Goal: Task Accomplishment & Management: Use online tool/utility

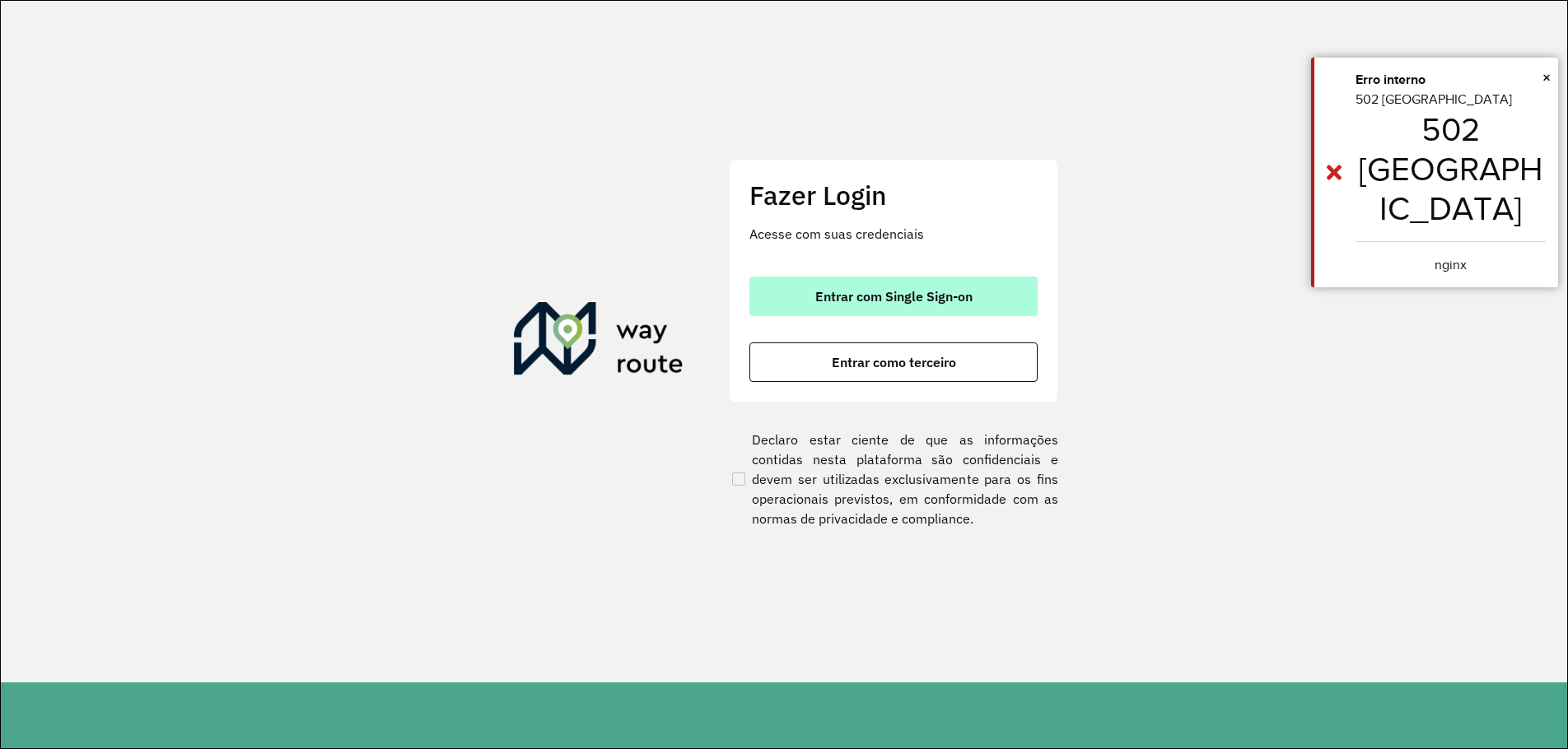
click at [931, 283] on button "Entrar com Single Sign-on" at bounding box center [893, 296] width 288 height 40
click at [934, 283] on button "Entrar com Single Sign-on" at bounding box center [893, 296] width 288 height 40
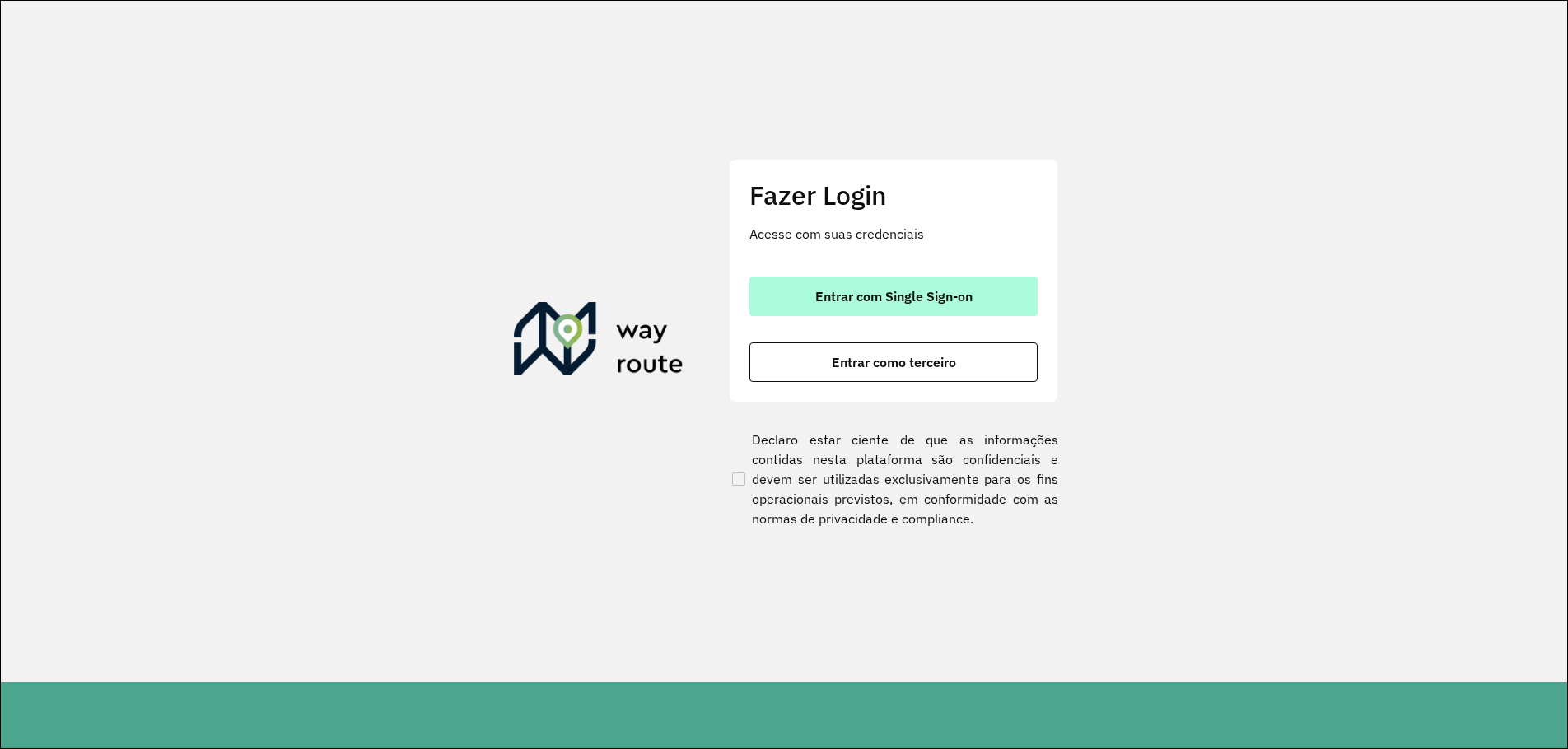
click at [918, 291] on button "Entrar com Single Sign-on" at bounding box center [893, 296] width 288 height 40
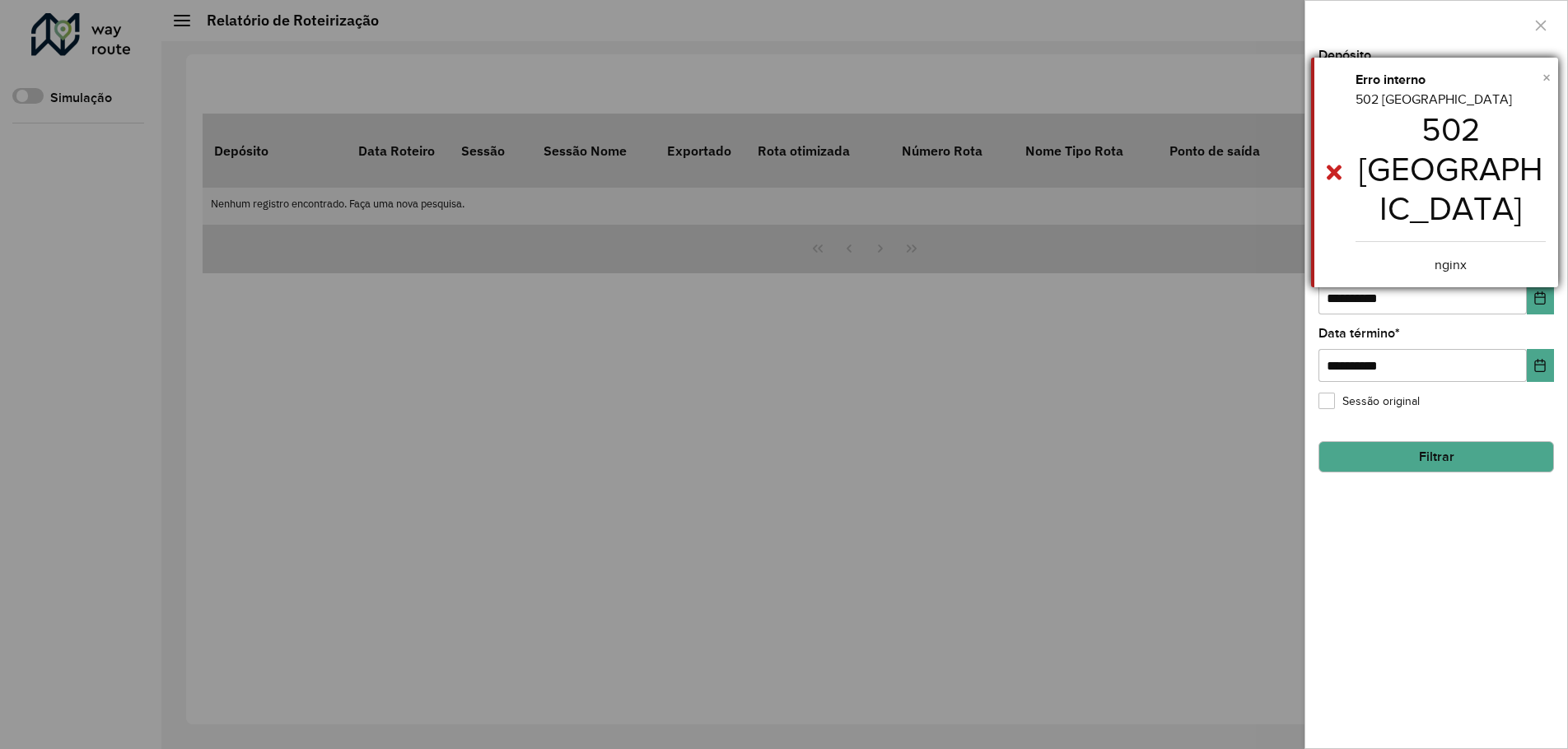
click at [1545, 78] on span "×" at bounding box center [1547, 78] width 8 height 19
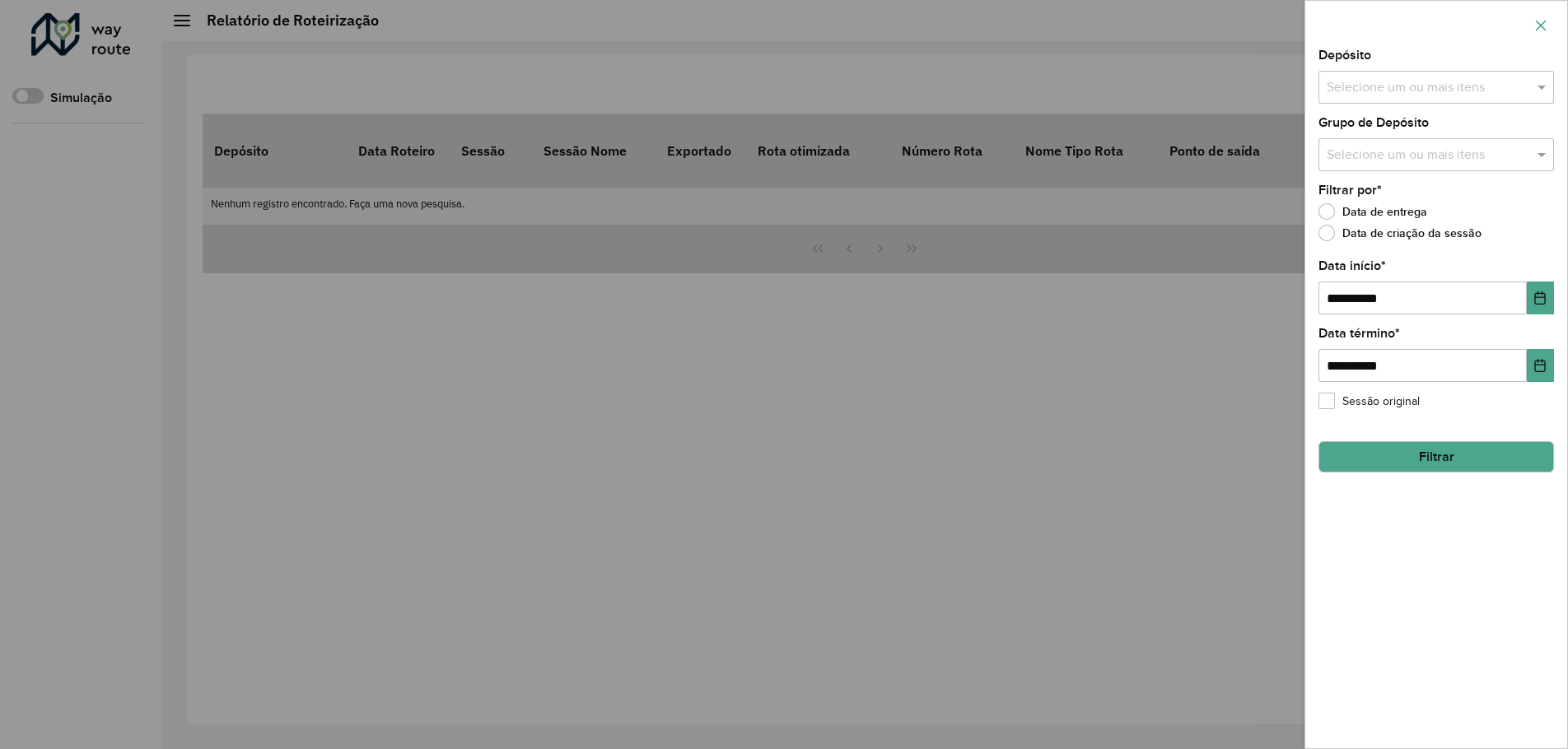
click at [1541, 26] on icon "button" at bounding box center [1541, 25] width 13 height 13
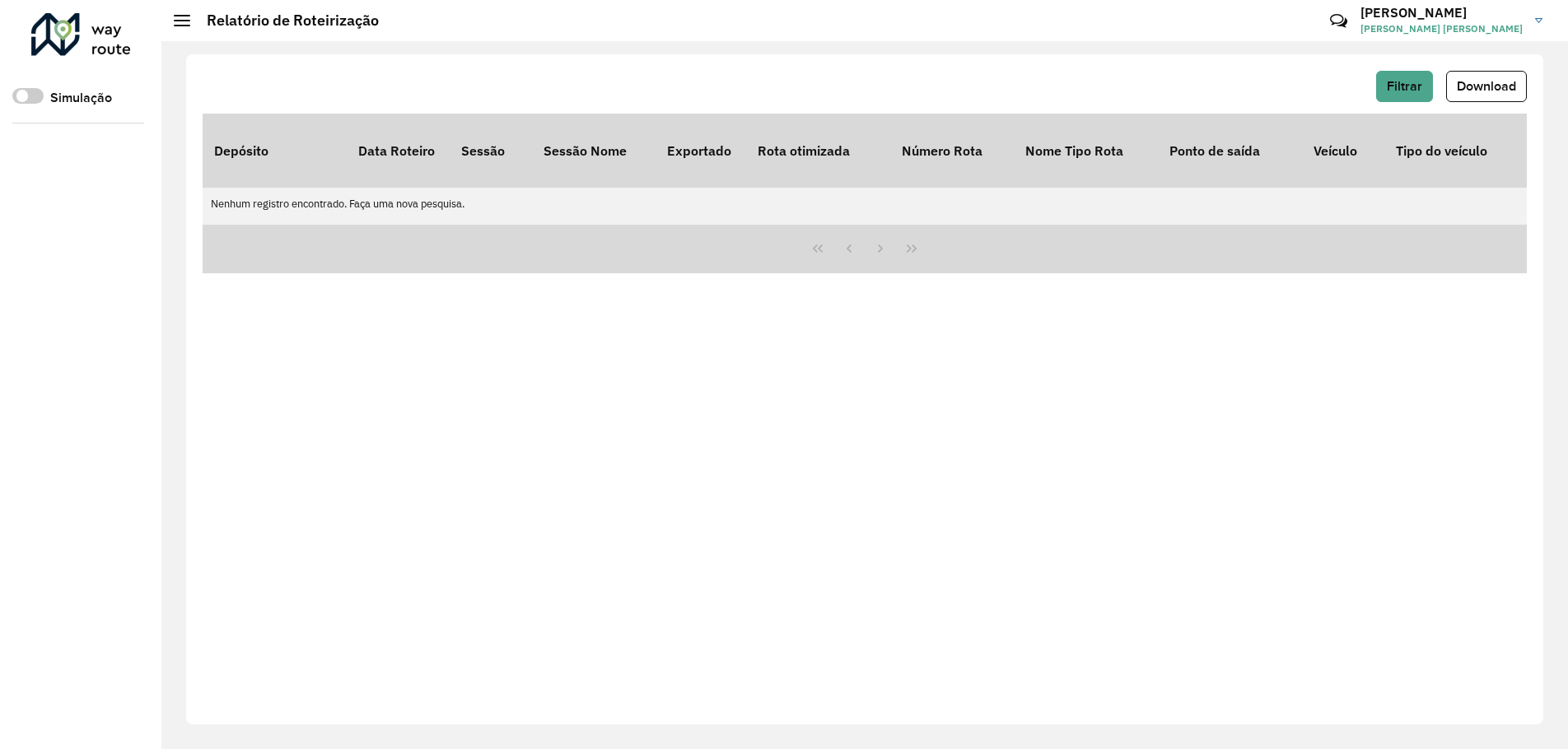
click at [1532, 19] on link "ERIKA ERIKA PEREIRA FRANCO" at bounding box center [1459, 20] width 195 height 43
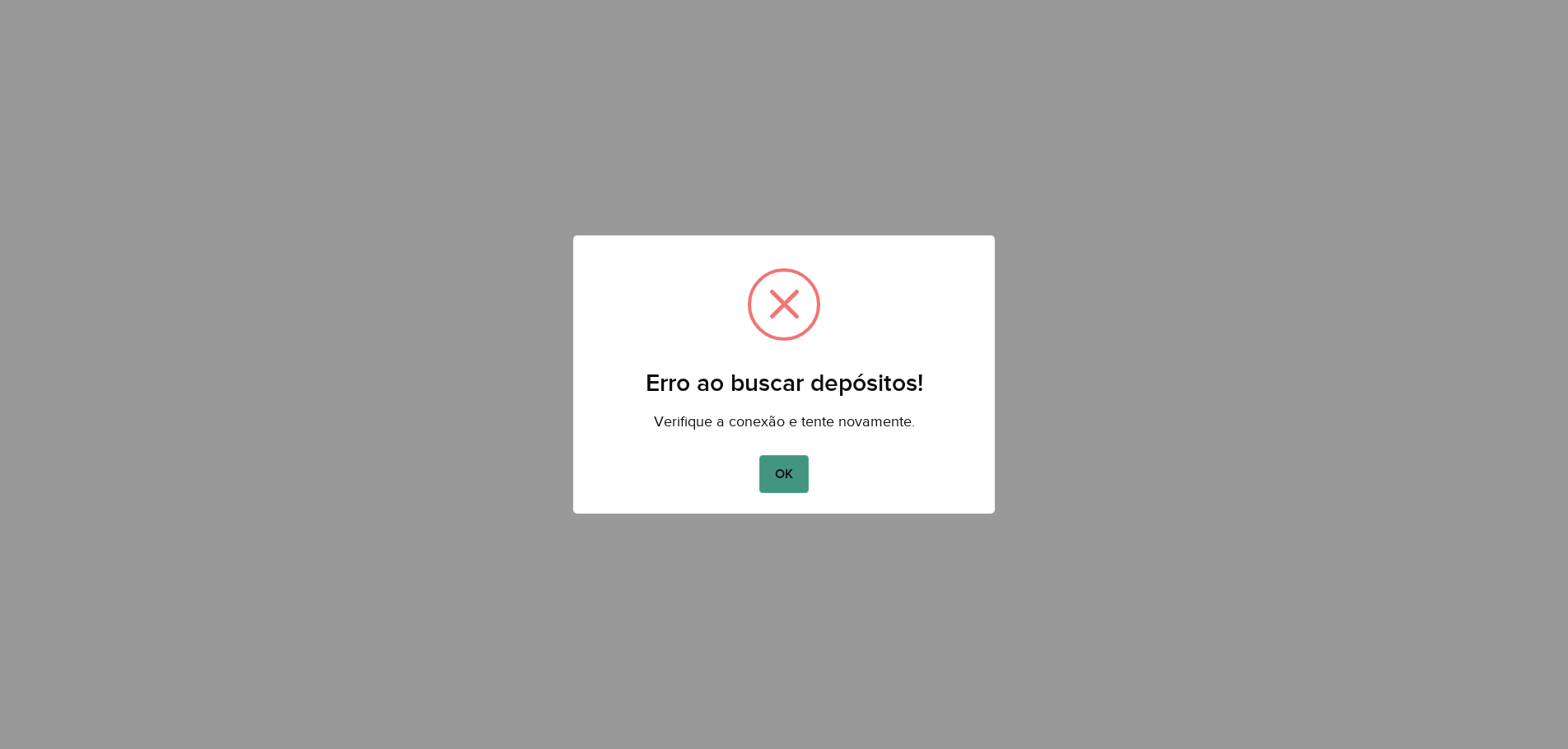
click at [779, 466] on button "OK" at bounding box center [784, 474] width 48 height 38
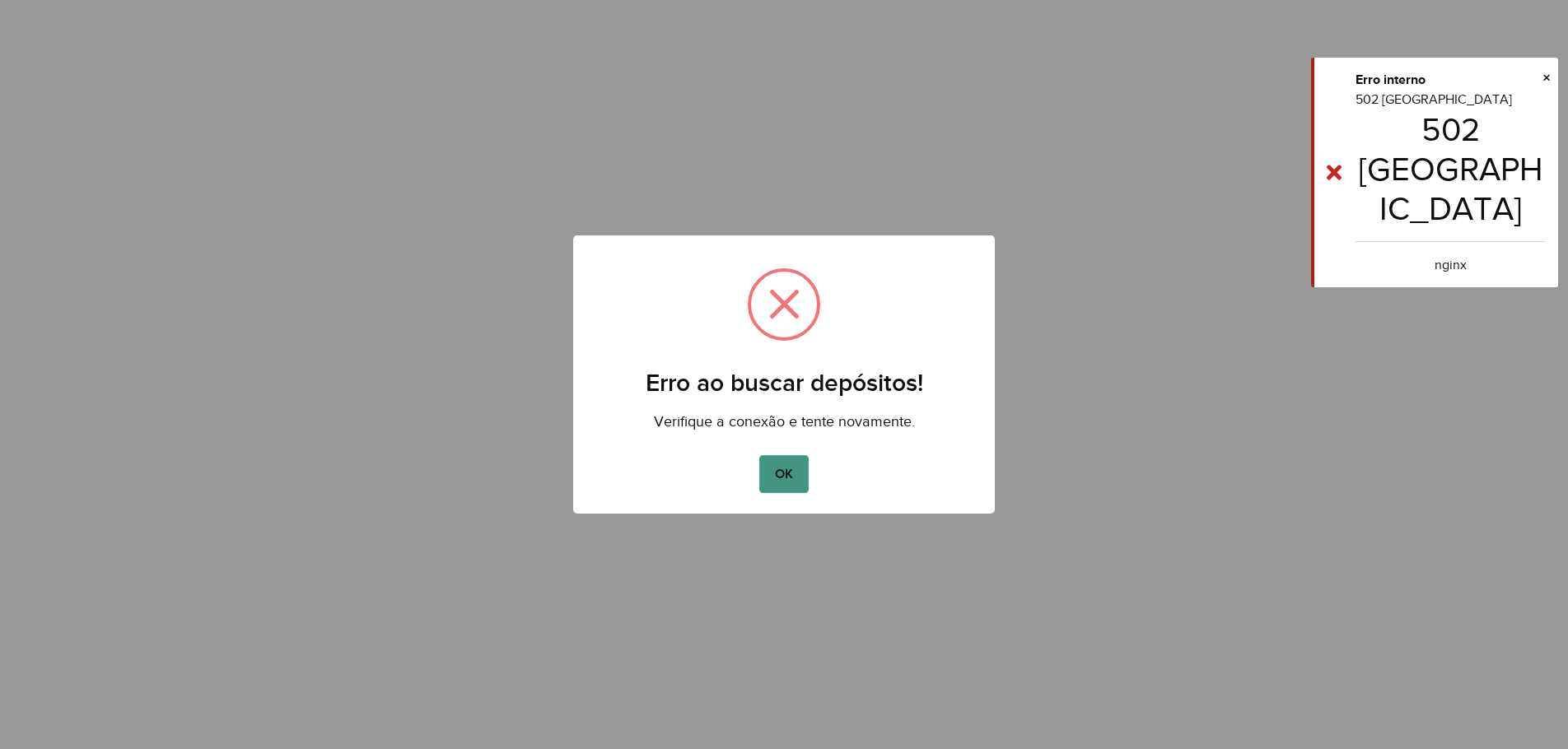
click at [797, 483] on button "OK" at bounding box center [784, 474] width 48 height 38
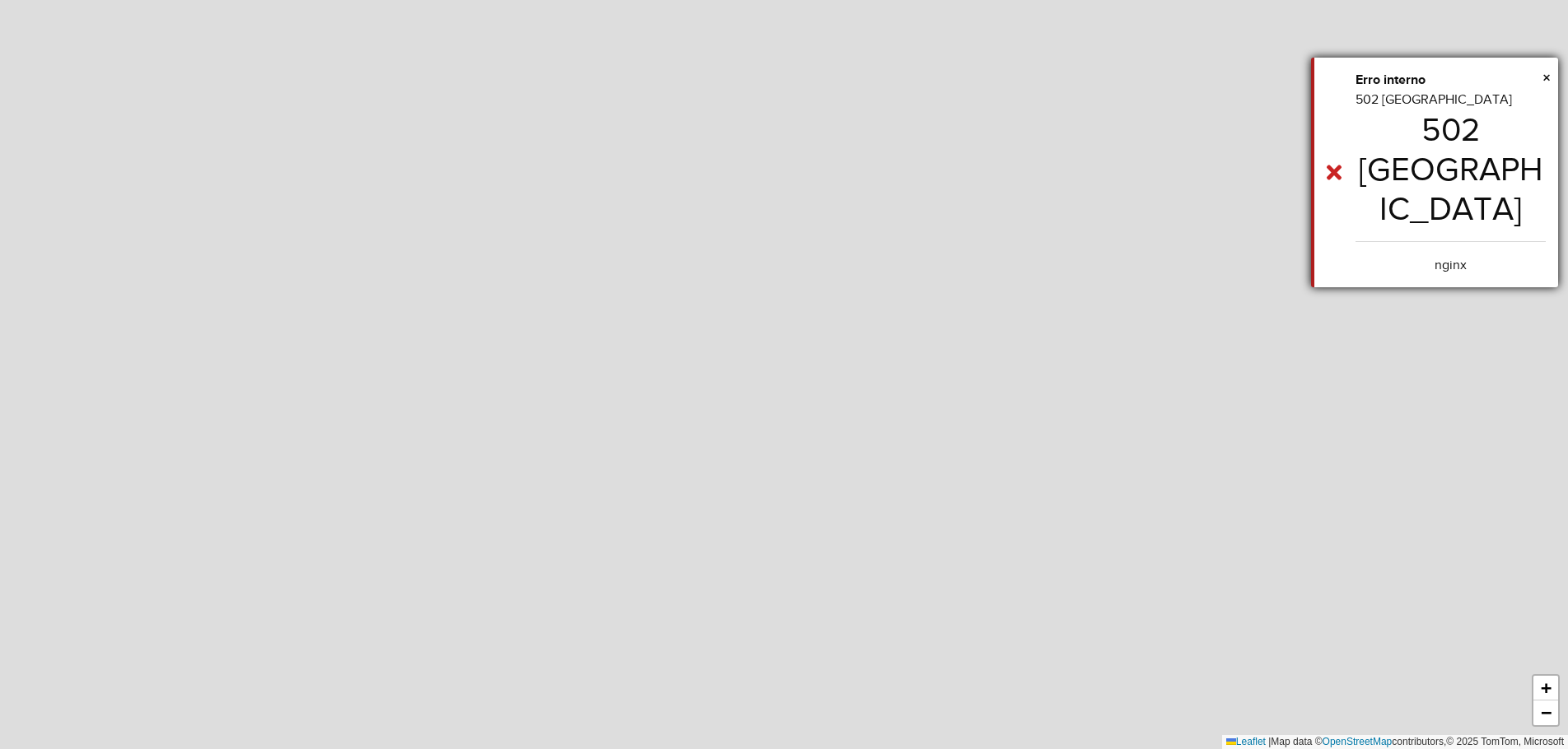
click at [1401, 255] on center "nginx" at bounding box center [1450, 264] width 190 height 19
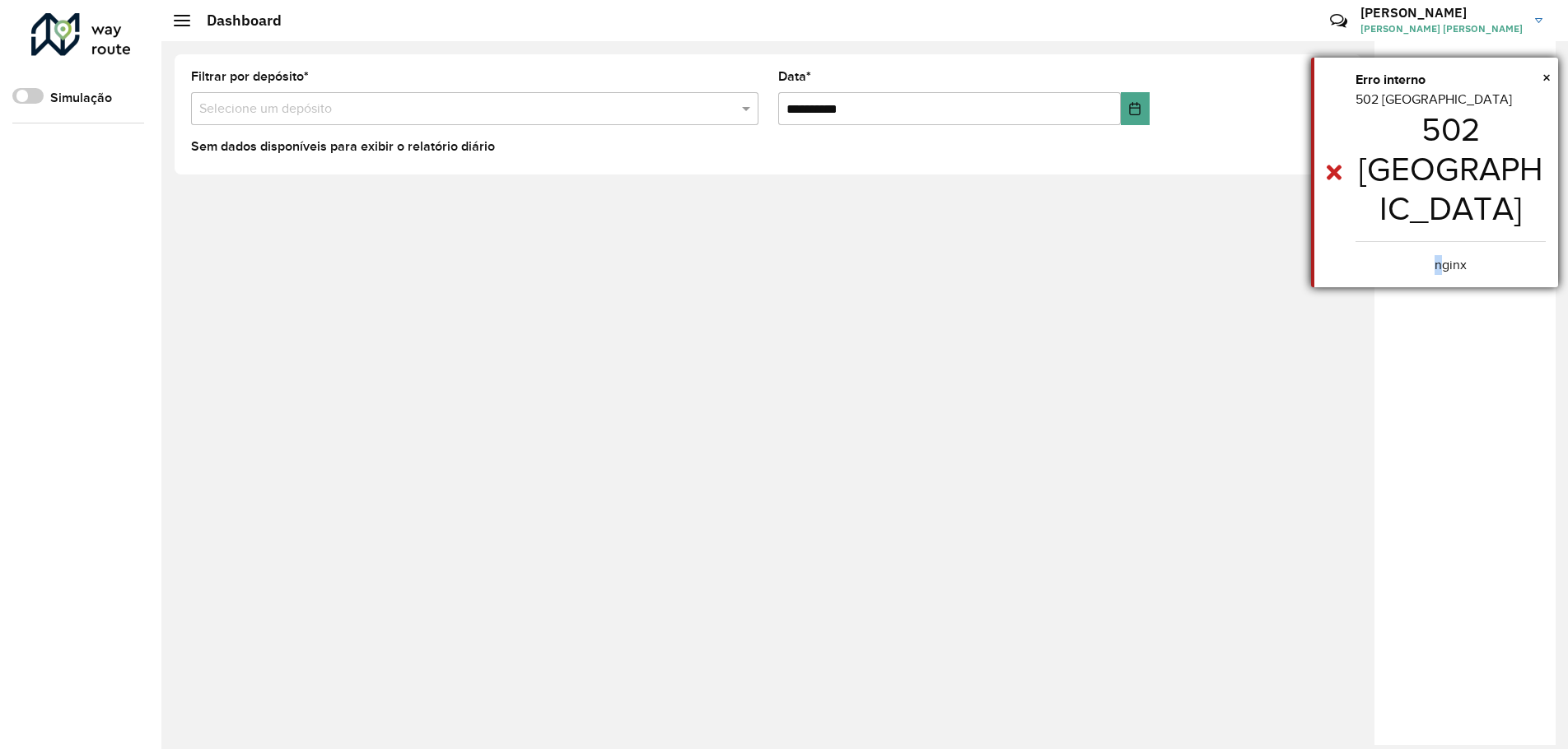
click at [1441, 255] on center "nginx" at bounding box center [1450, 264] width 190 height 19
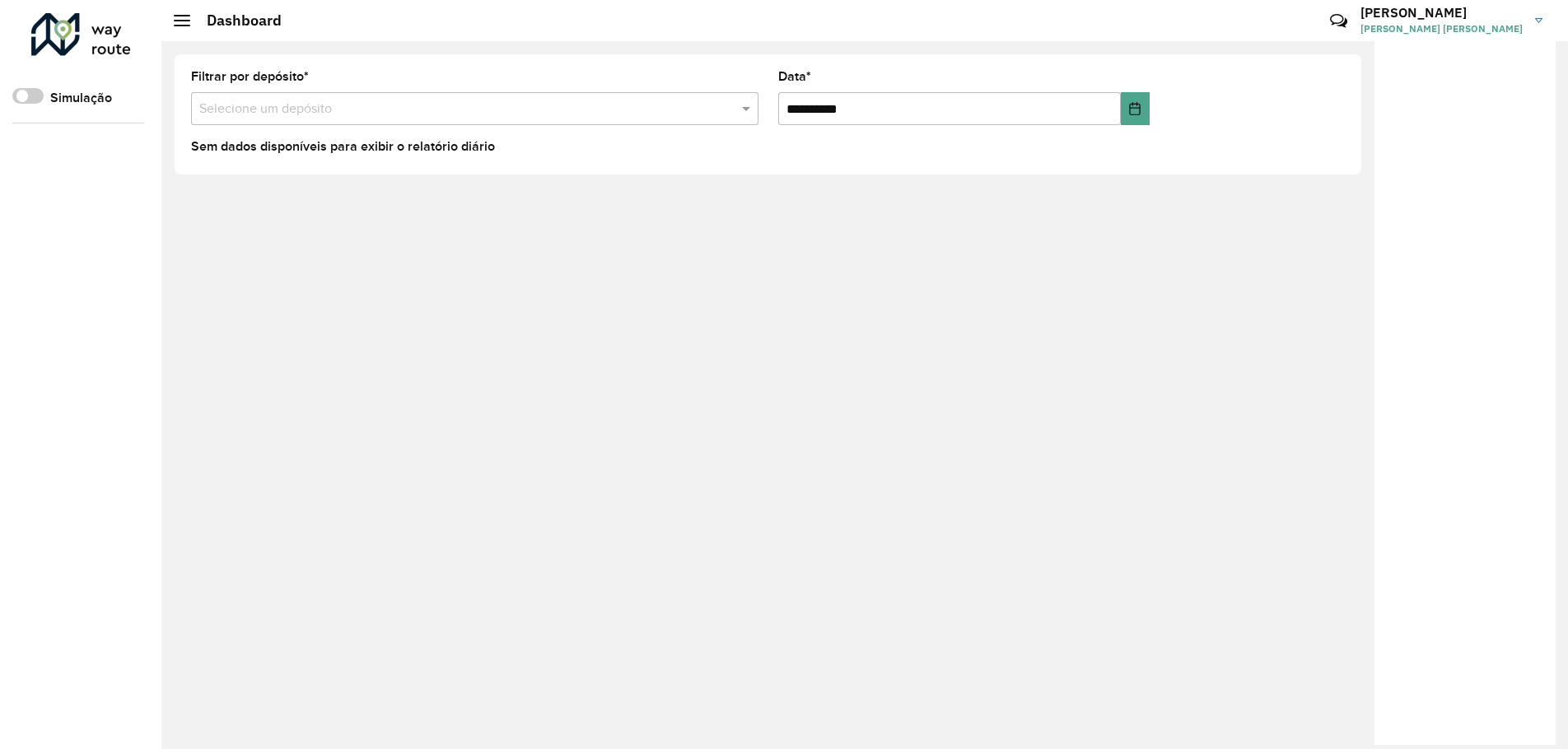
click at [1442, 224] on div at bounding box center [1465, 393] width 181 height 705
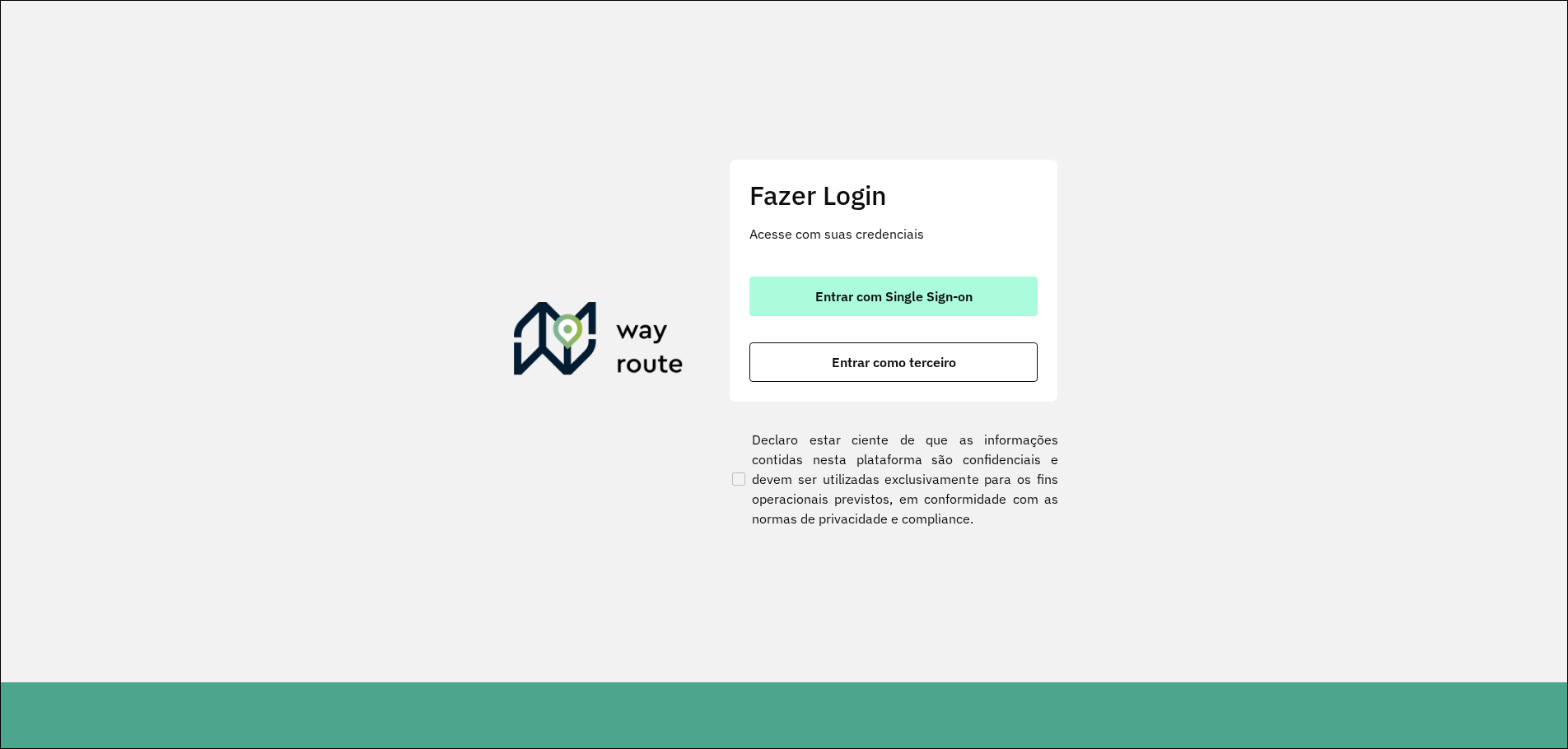
click at [919, 299] on span "Entrar com Single Sign-on" at bounding box center [894, 297] width 158 height 13
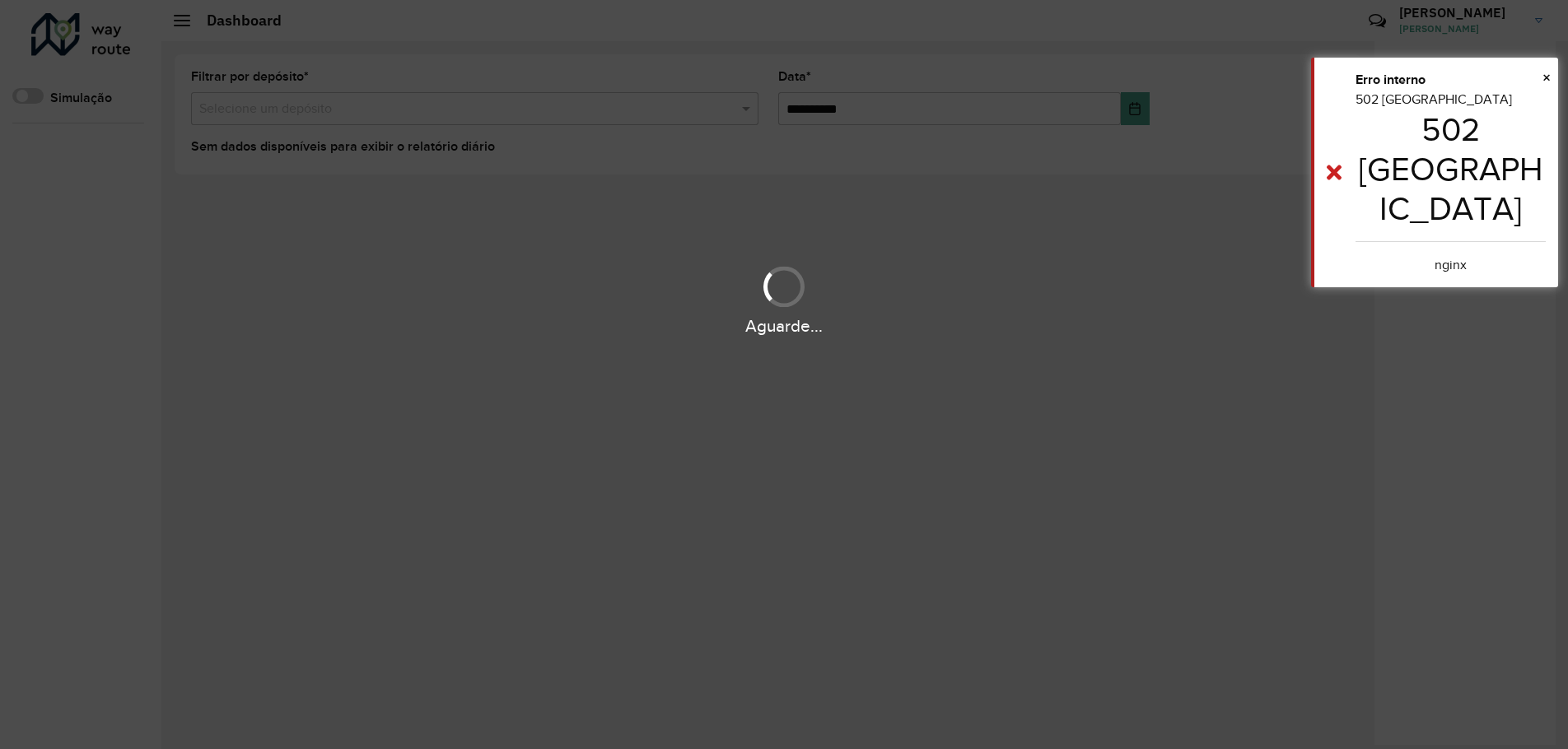
click at [887, 312] on body "**********" at bounding box center [784, 374] width 1568 height 749
